Goal: Navigation & Orientation: Find specific page/section

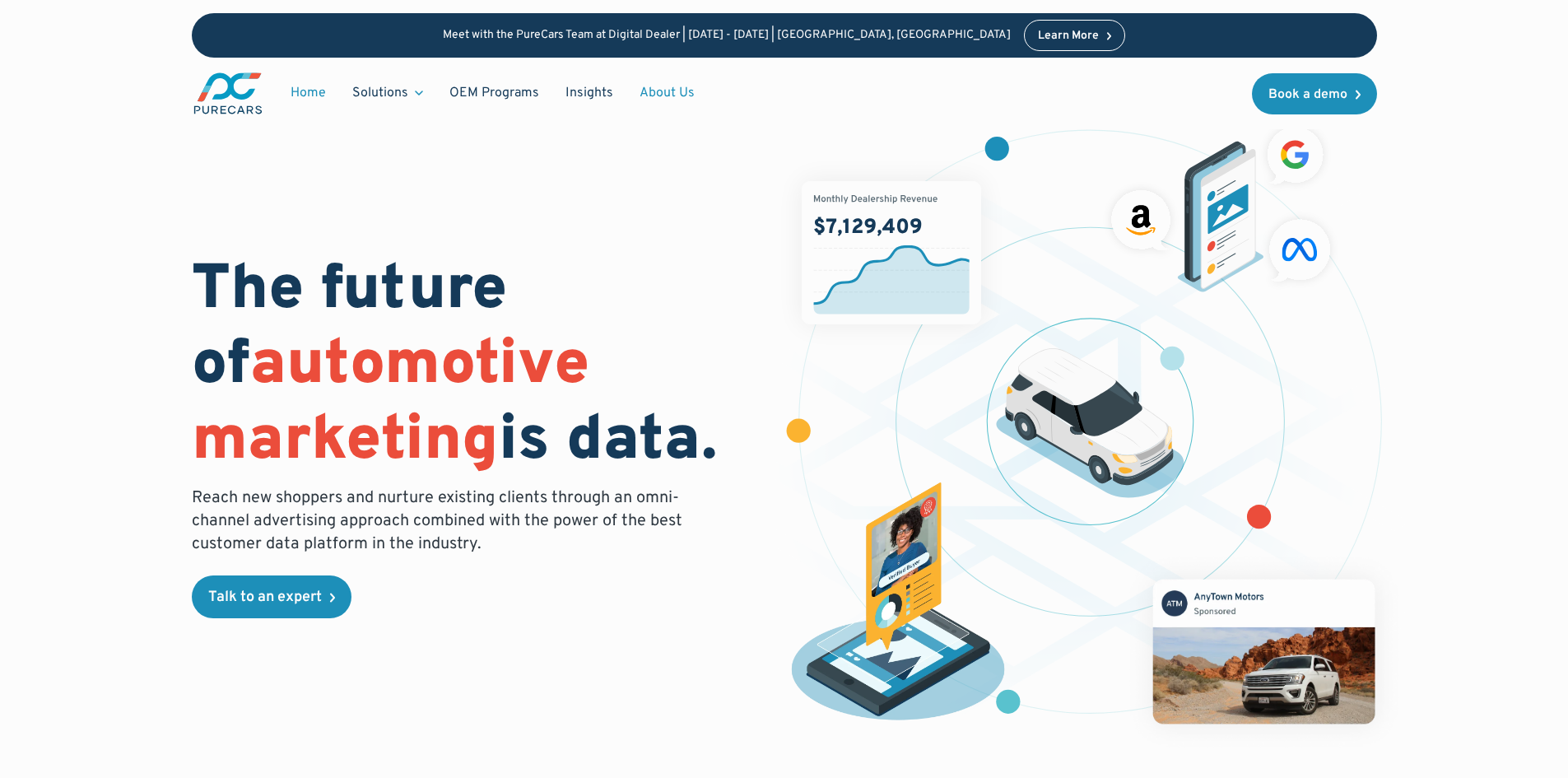
click at [676, 90] on link "About Us" at bounding box center [667, 93] width 81 height 31
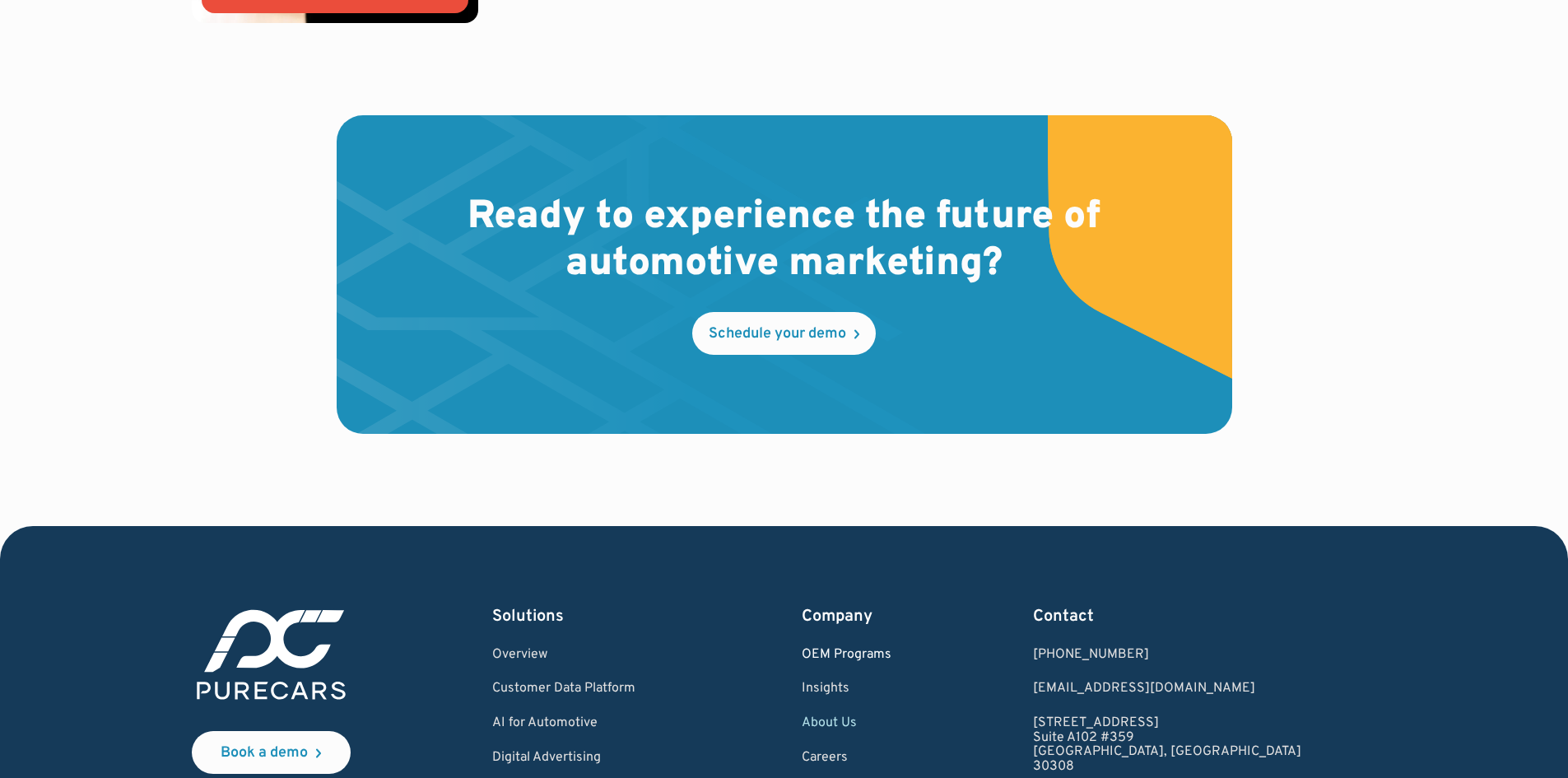
scroll to position [4833, 0]
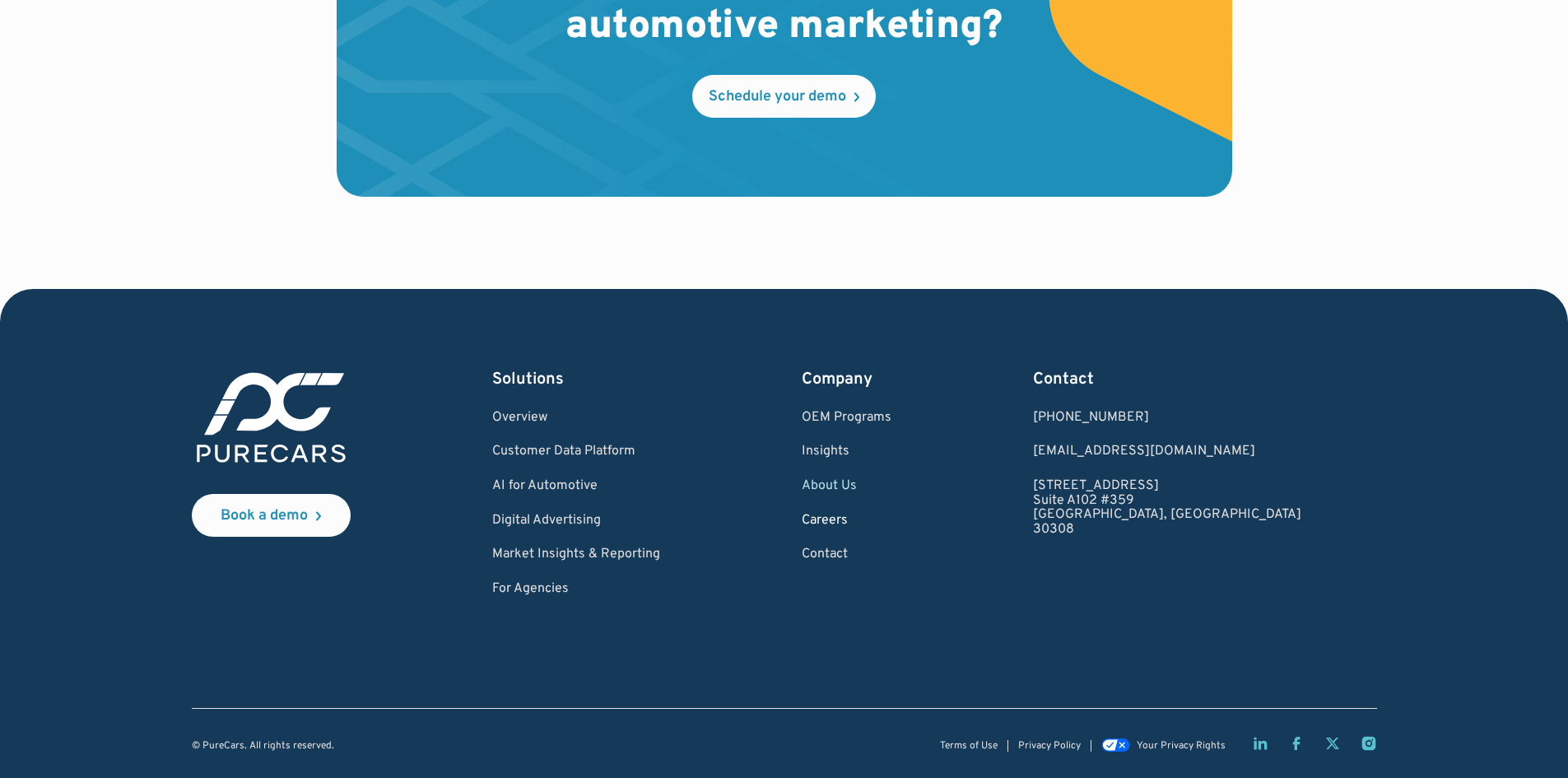
click at [891, 514] on link "Careers" at bounding box center [847, 521] width 90 height 15
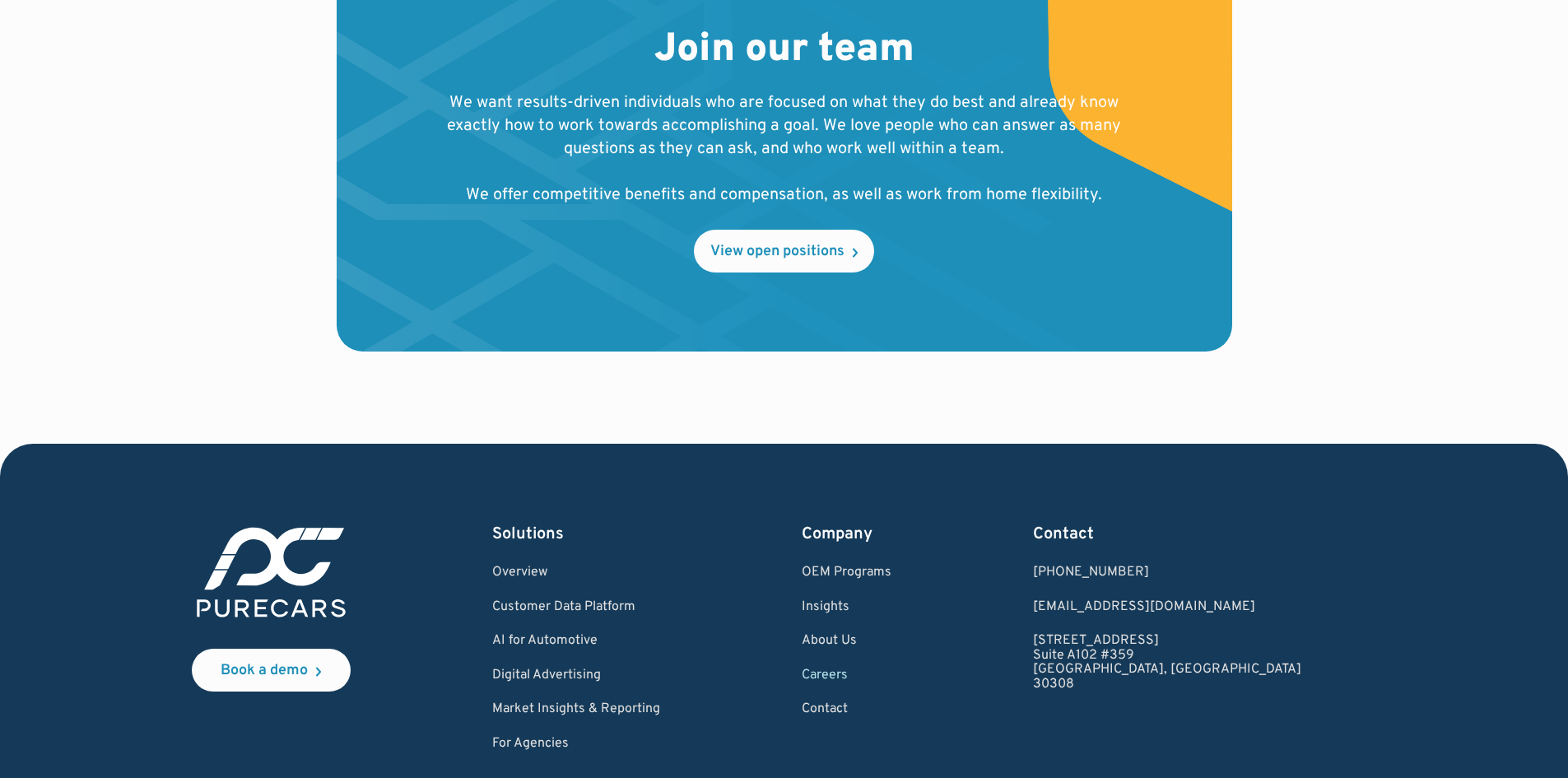
scroll to position [1810, 0]
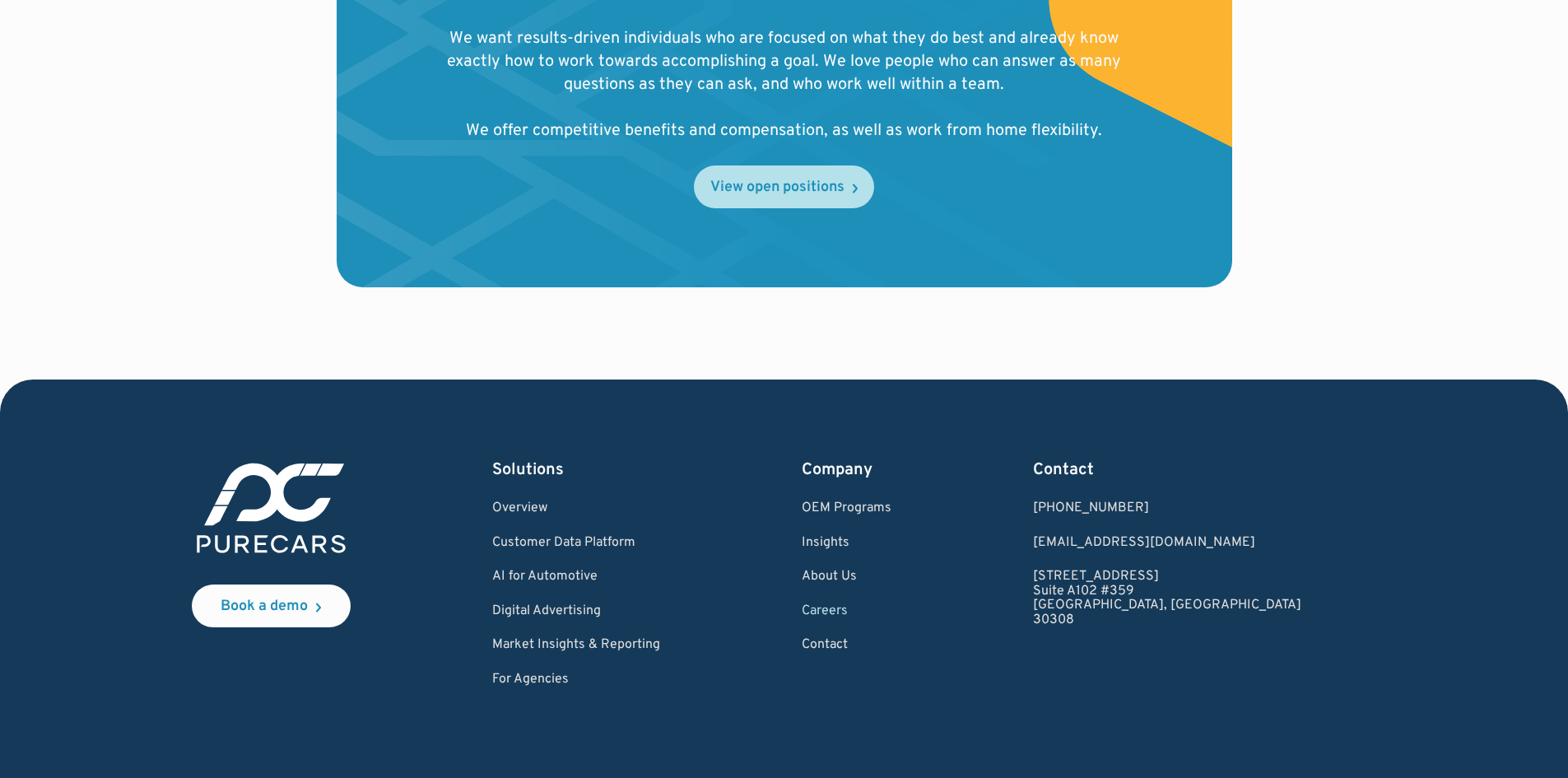
click at [780, 180] on div "View open positions" at bounding box center [777, 187] width 135 height 15
